Goal: Download file/media

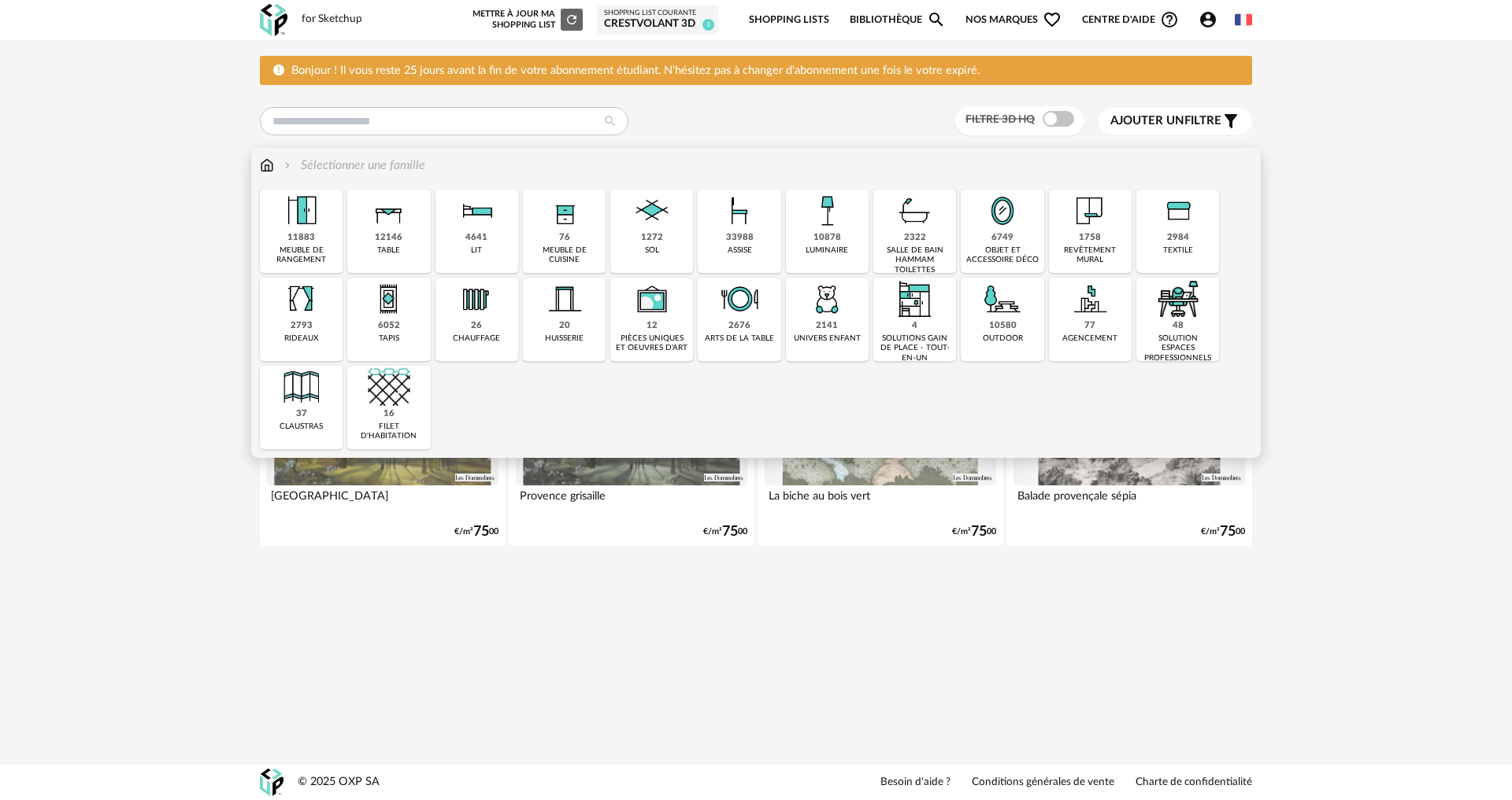
click at [465, 240] on div "4641 lit" at bounding box center [476, 231] width 82 height 83
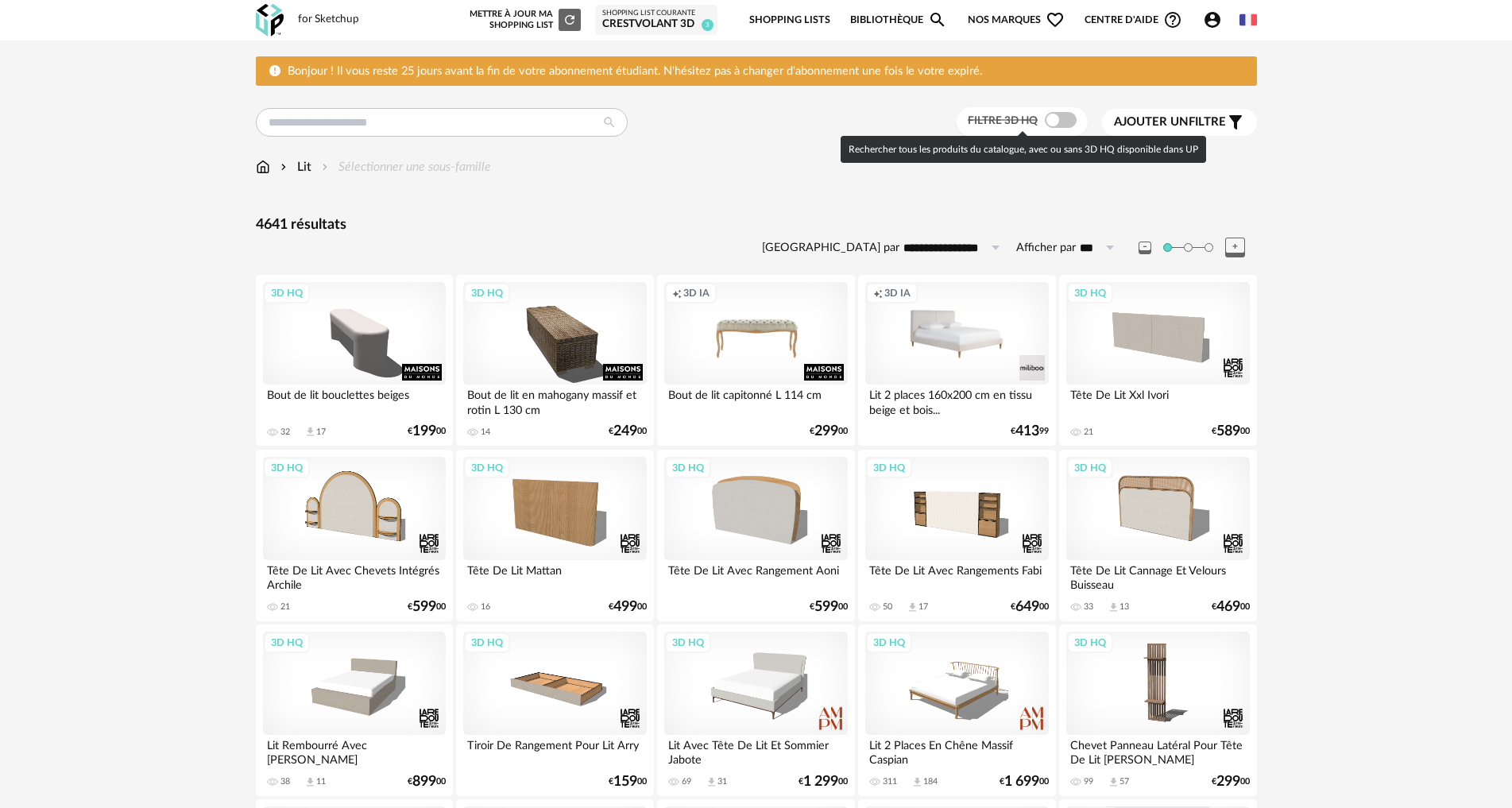
click at [1054, 120] on span at bounding box center [1061, 120] width 32 height 16
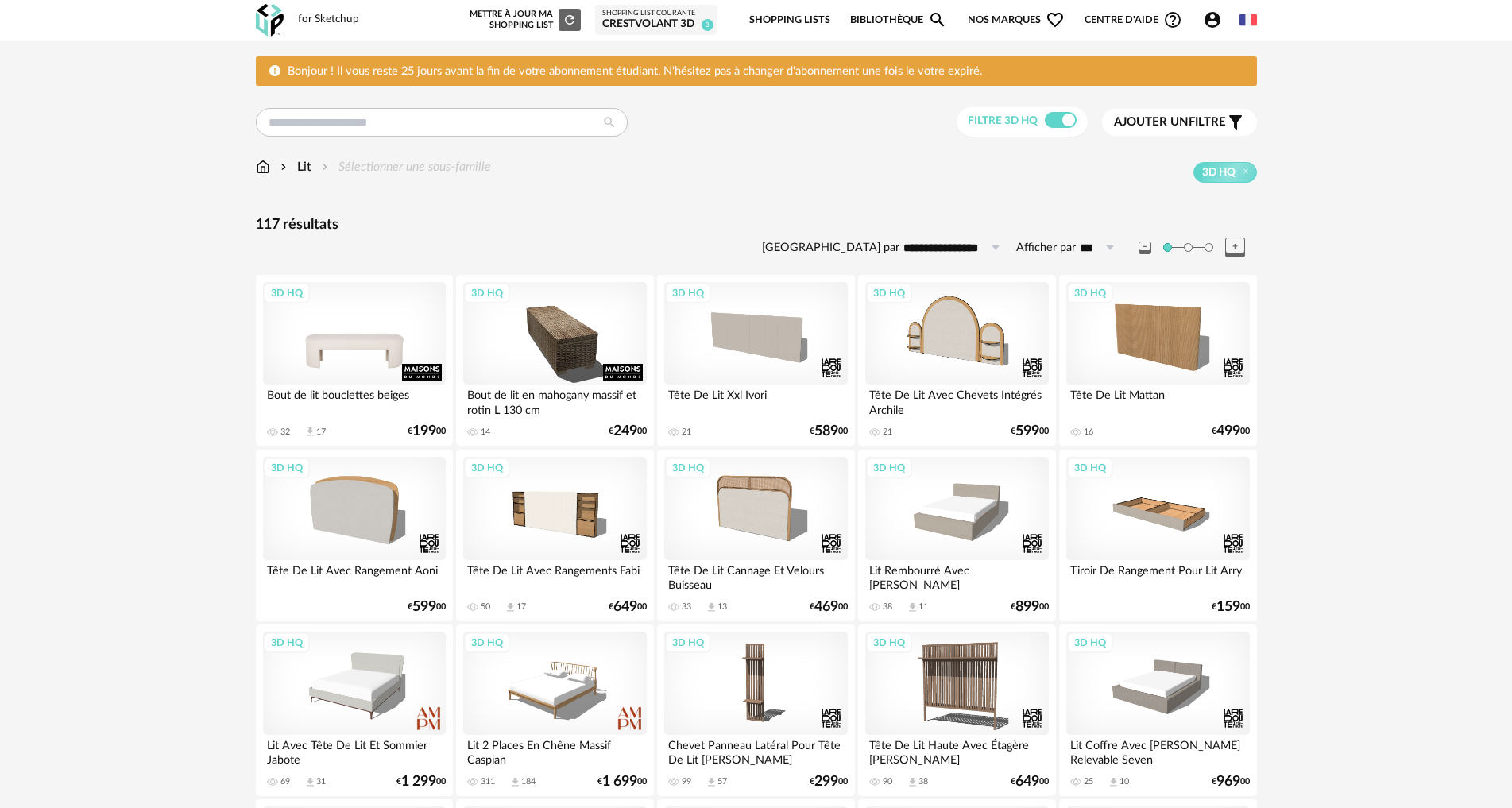
click at [386, 322] on div "3D HQ" at bounding box center [355, 333] width 183 height 104
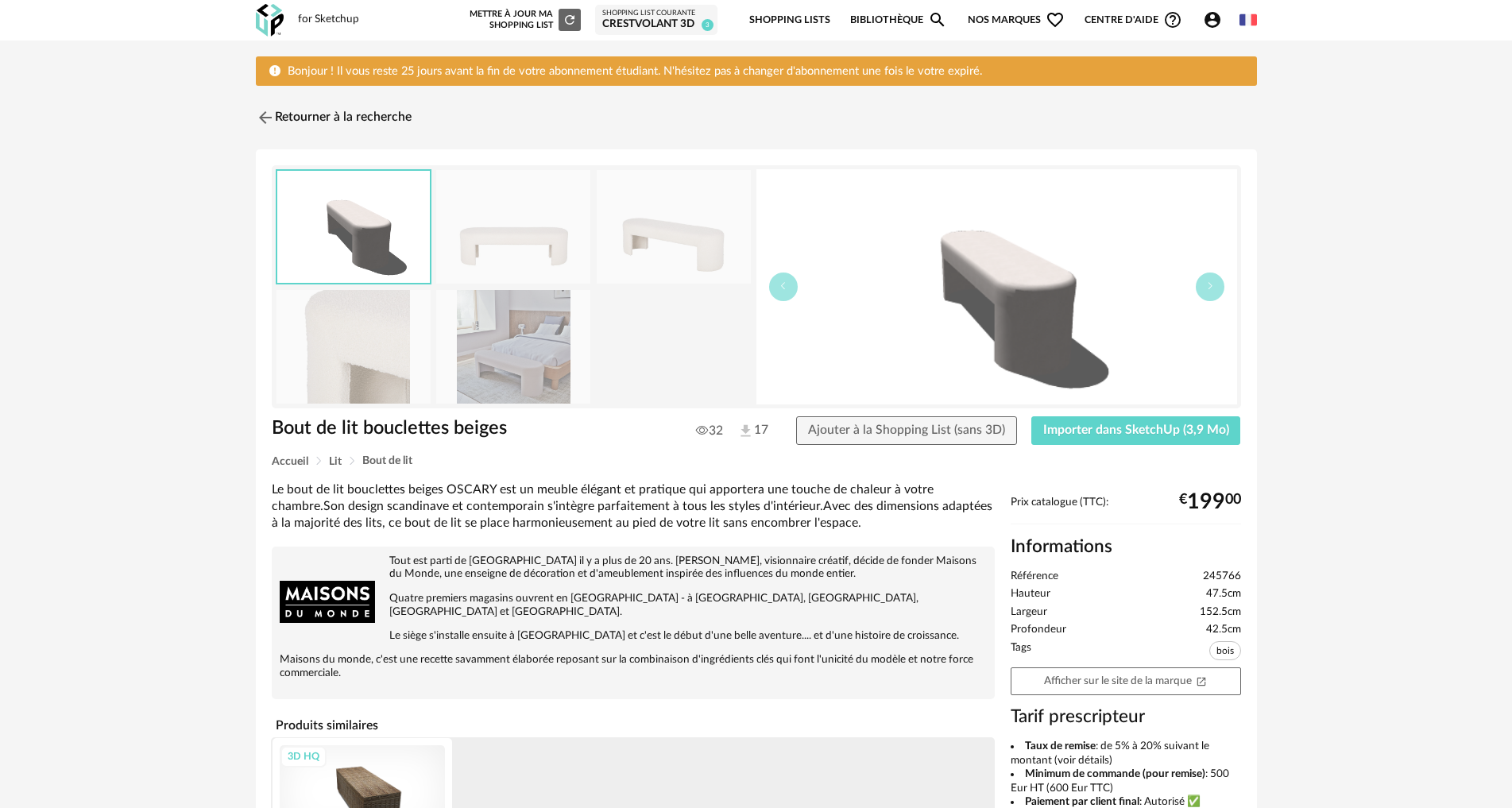
click at [535, 328] on img at bounding box center [513, 347] width 154 height 114
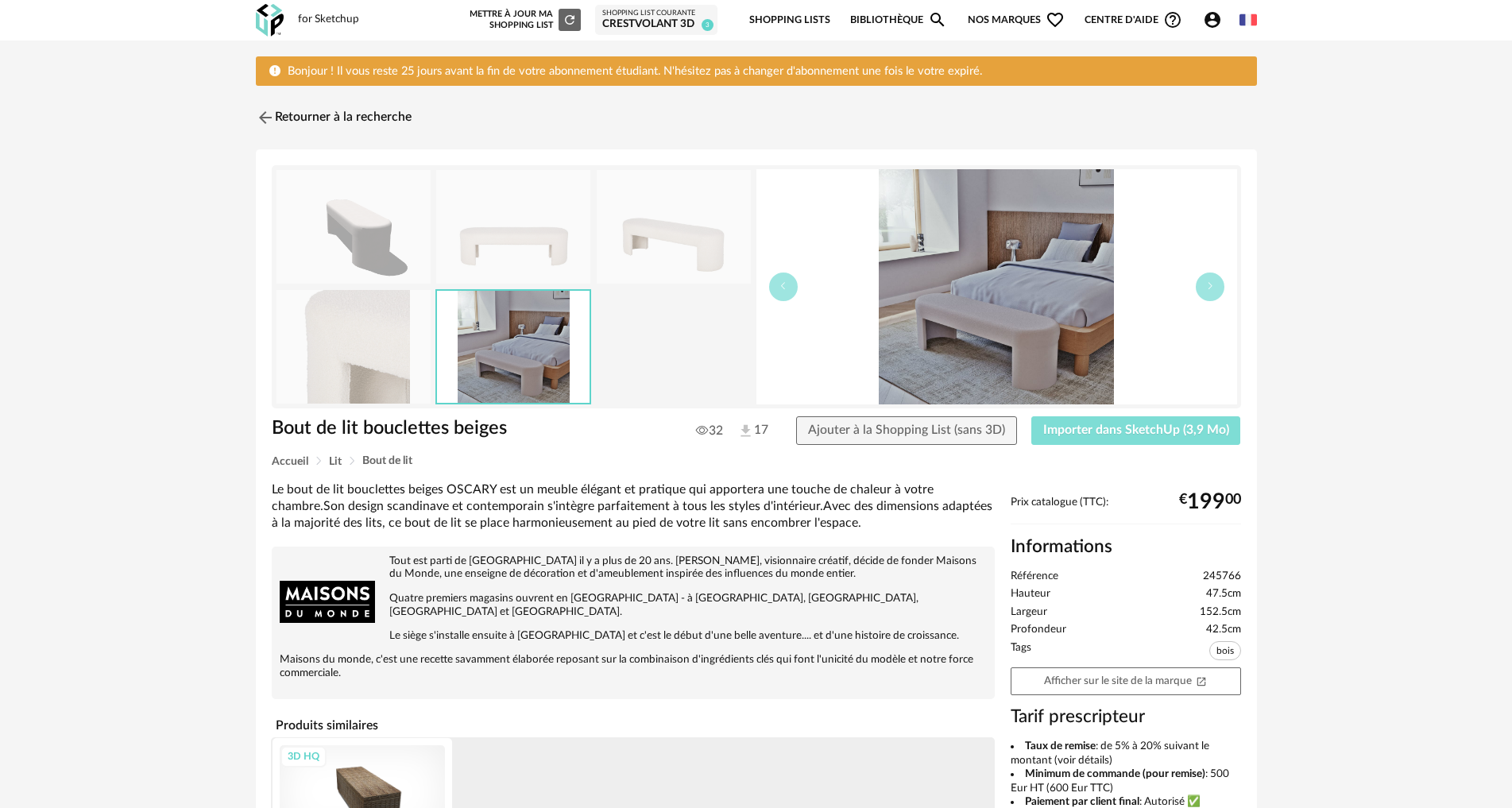
click at [1065, 441] on button "Importer dans SketchUp (3,9 Mo)" at bounding box center [1136, 431] width 210 height 29
click at [267, 110] on img at bounding box center [263, 118] width 23 height 23
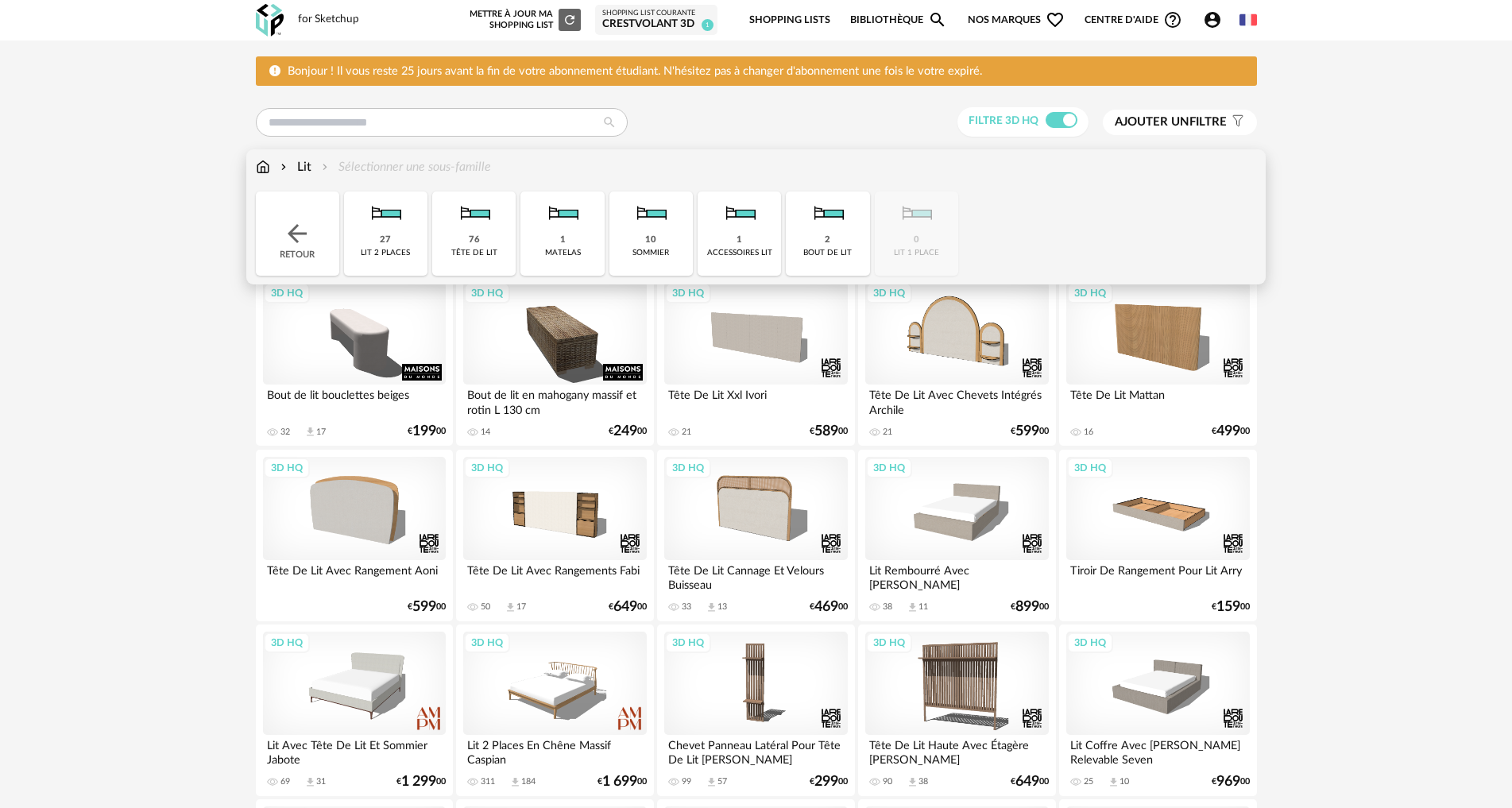
click at [261, 163] on img at bounding box center [262, 167] width 14 height 19
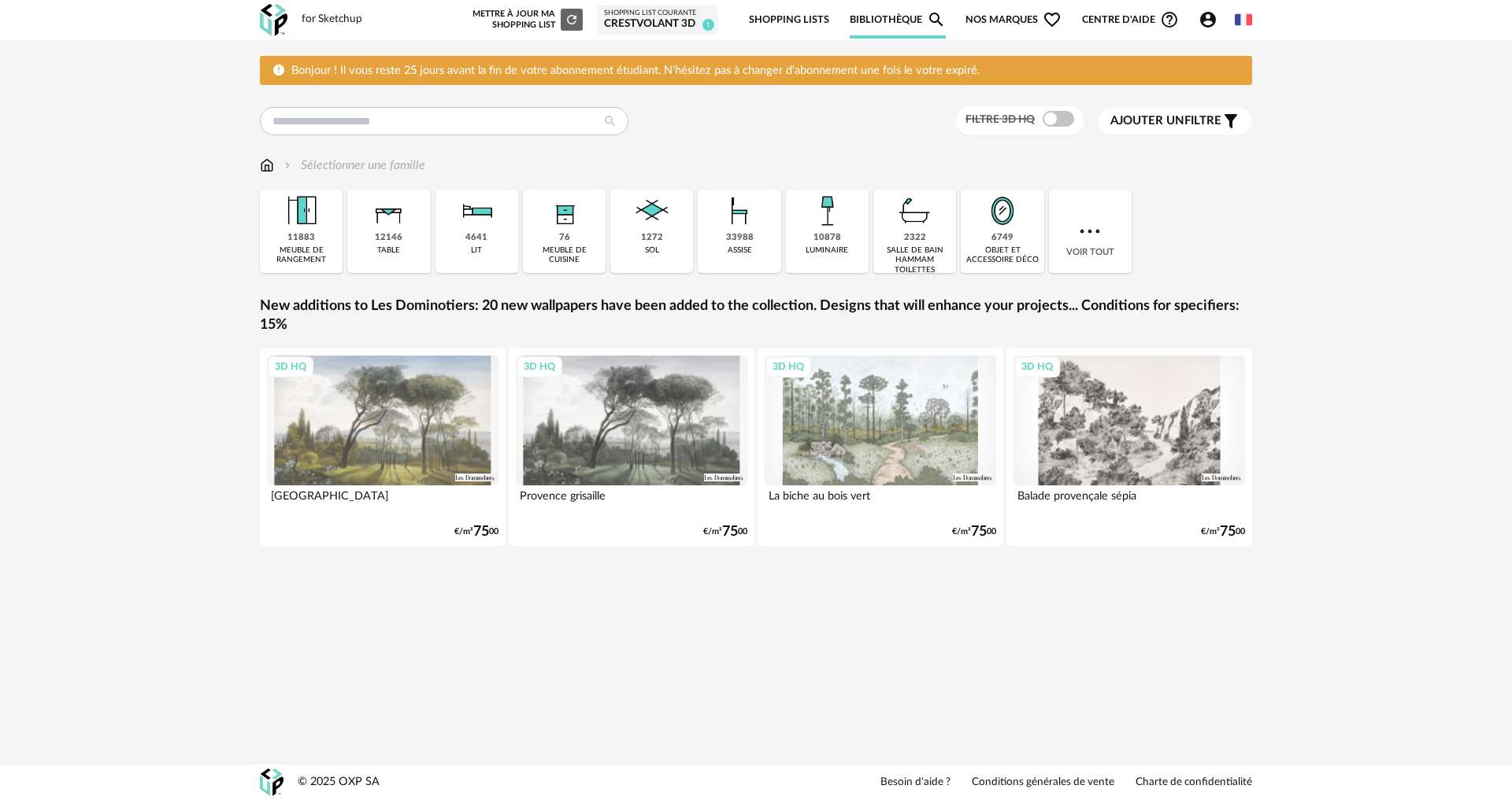
click at [319, 228] on img at bounding box center [302, 211] width 43 height 43
